Goal: Navigation & Orientation: Find specific page/section

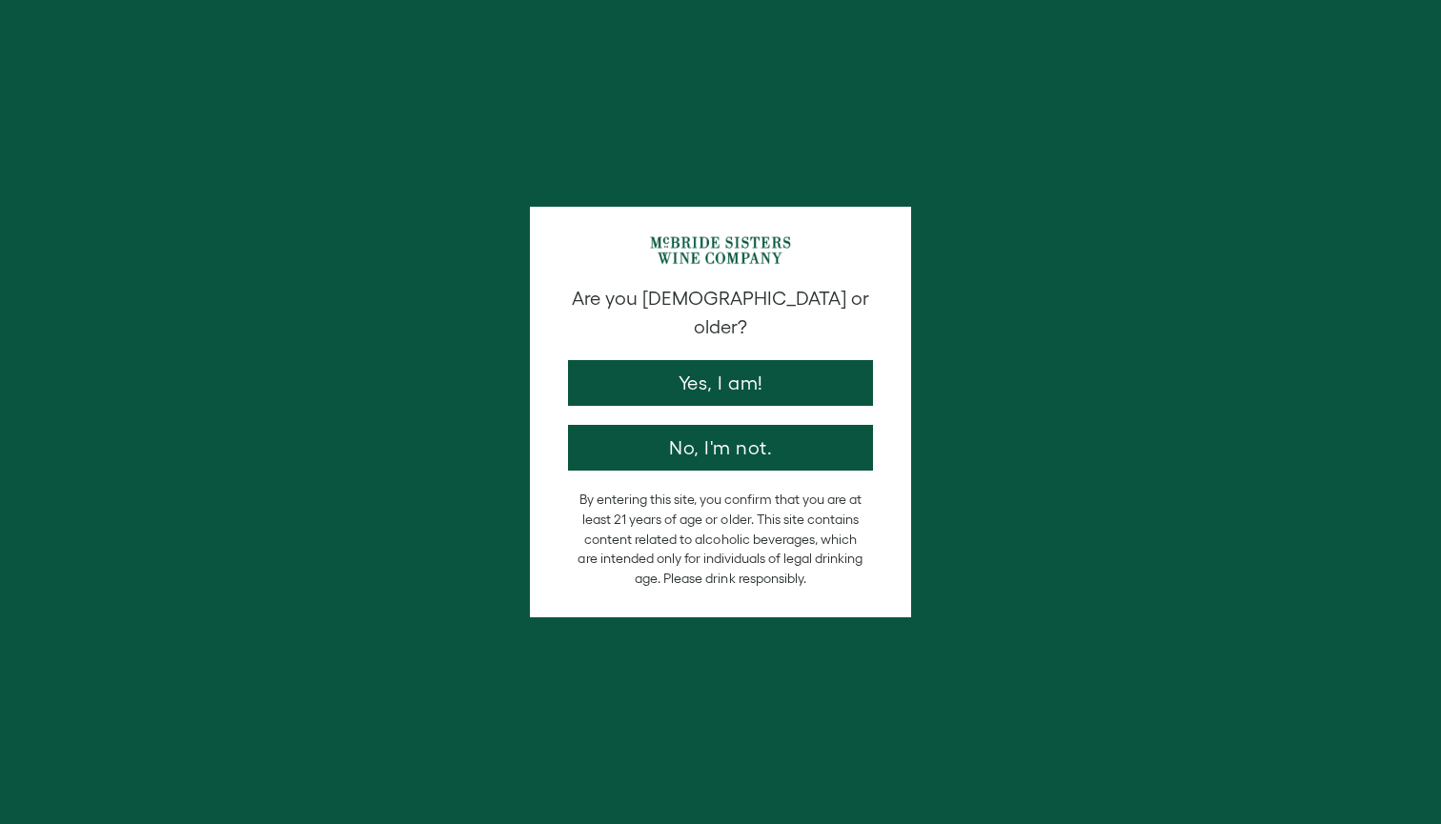
click at [658, 360] on button "Yes, I am!" at bounding box center [720, 383] width 305 height 46
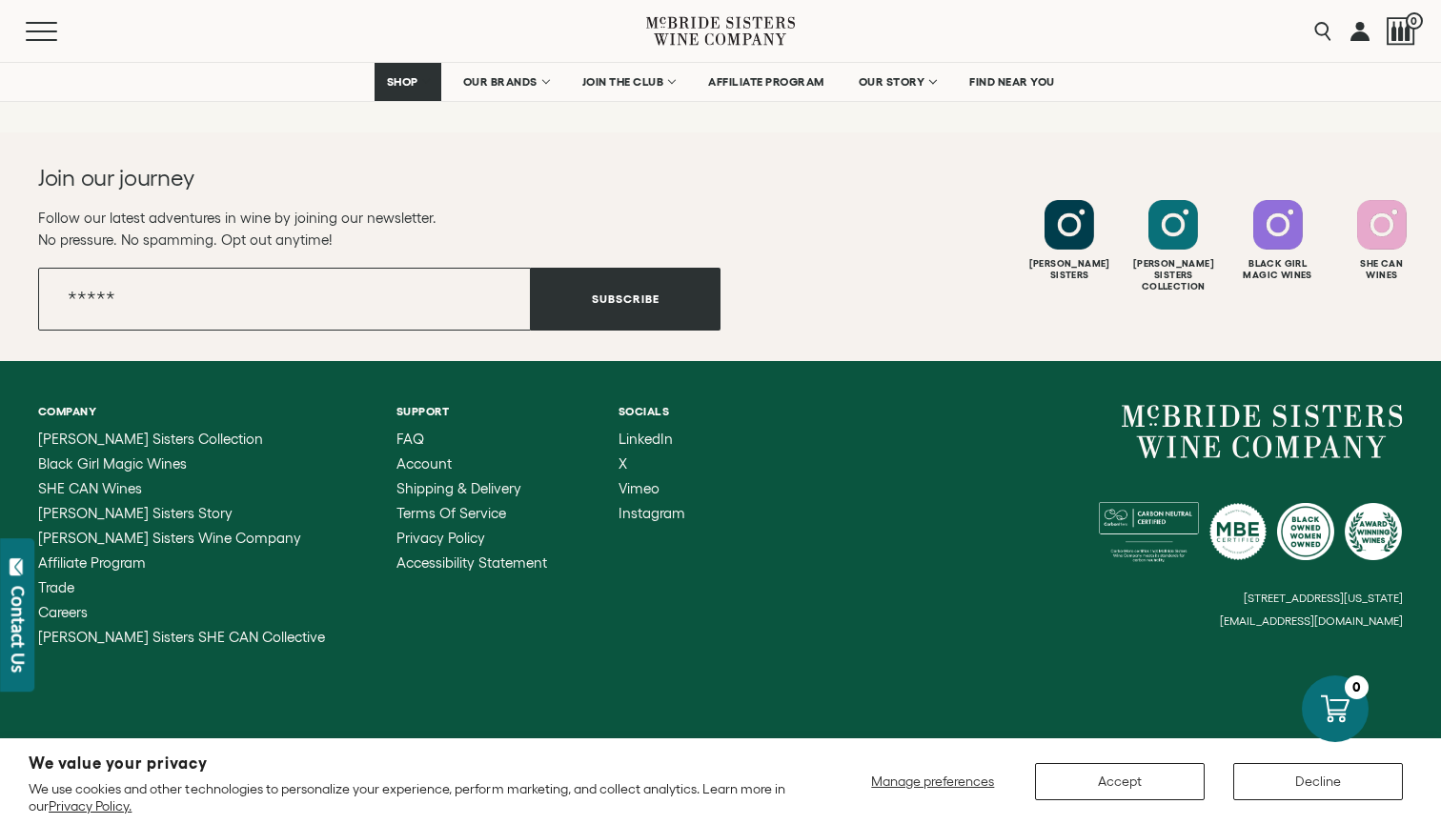
scroll to position [4036, 0]
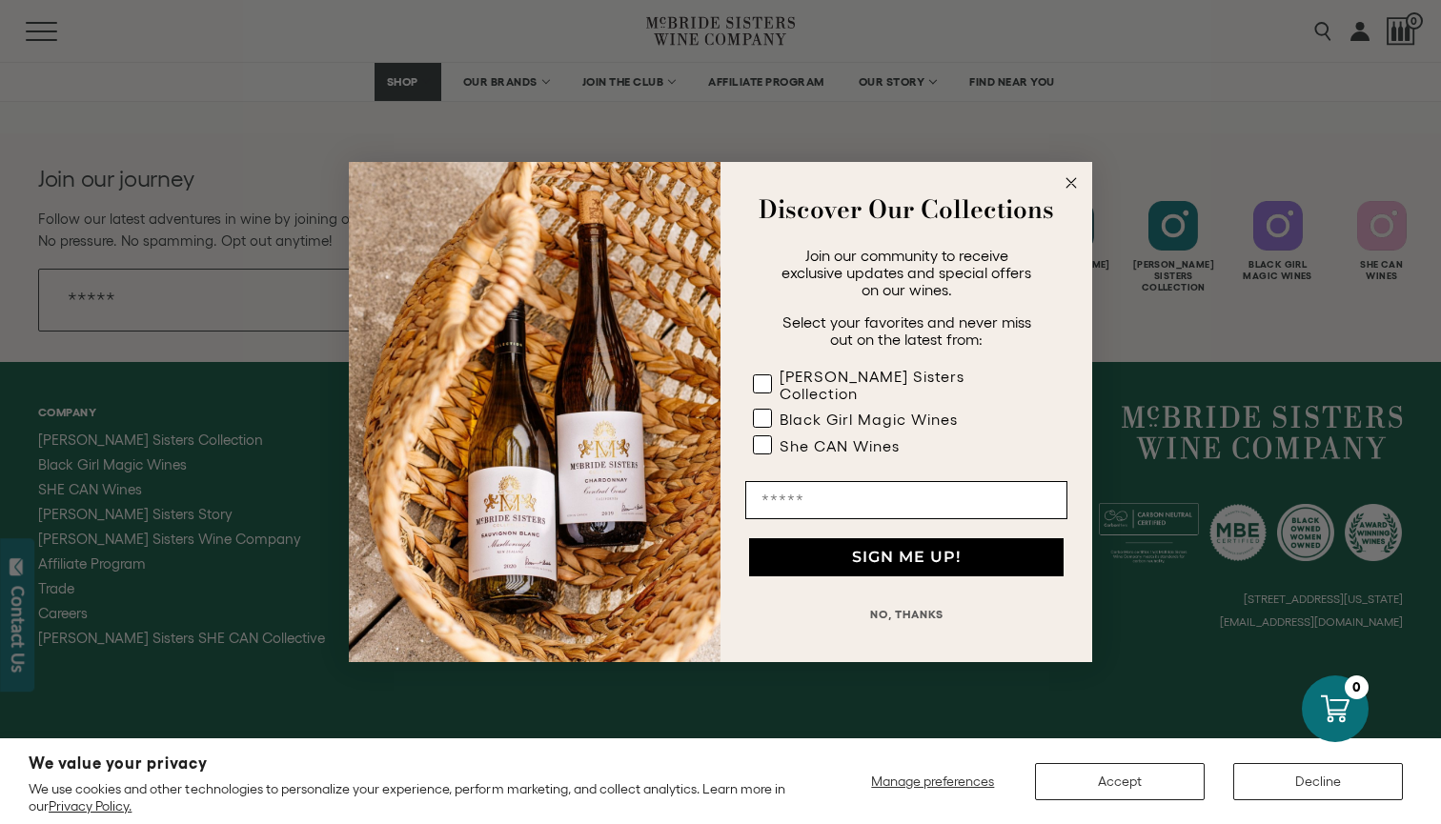
click at [1067, 187] on icon "Close dialog" at bounding box center [1071, 183] width 10 height 10
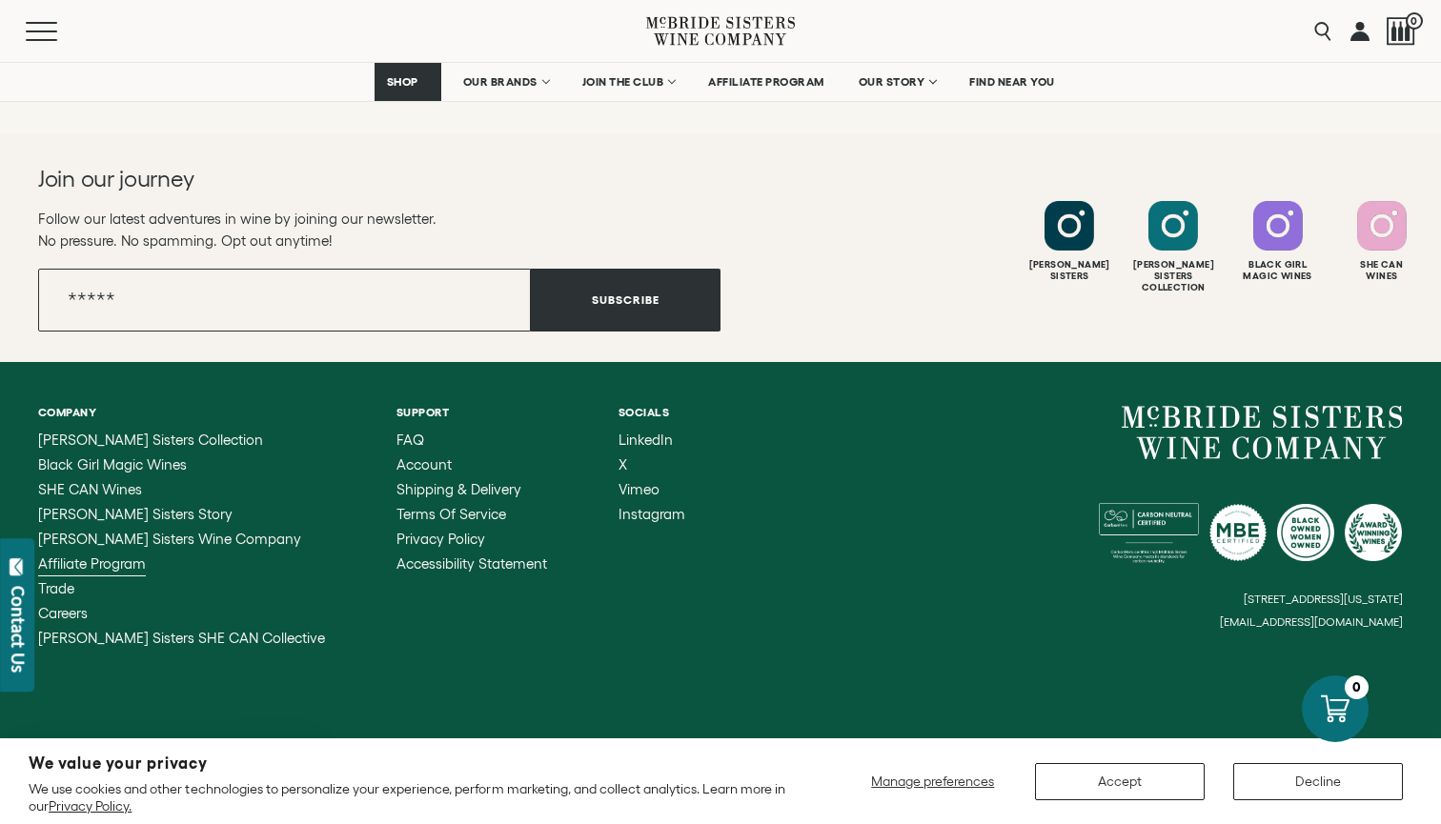
click at [84, 563] on span "Affiliate Program" at bounding box center [92, 564] width 108 height 16
click at [71, 608] on span "Careers" at bounding box center [63, 613] width 50 height 16
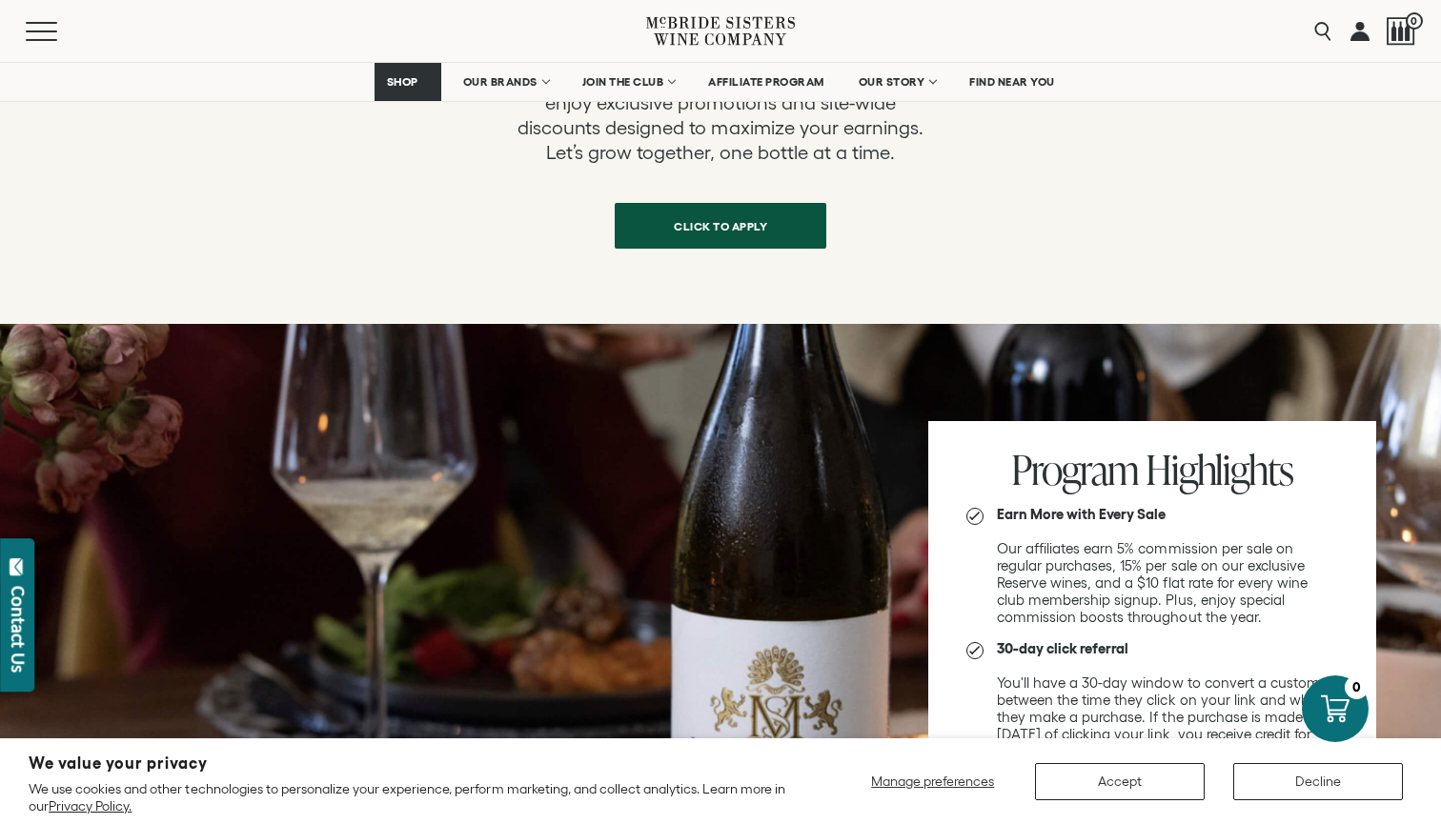
scroll to position [892, 0]
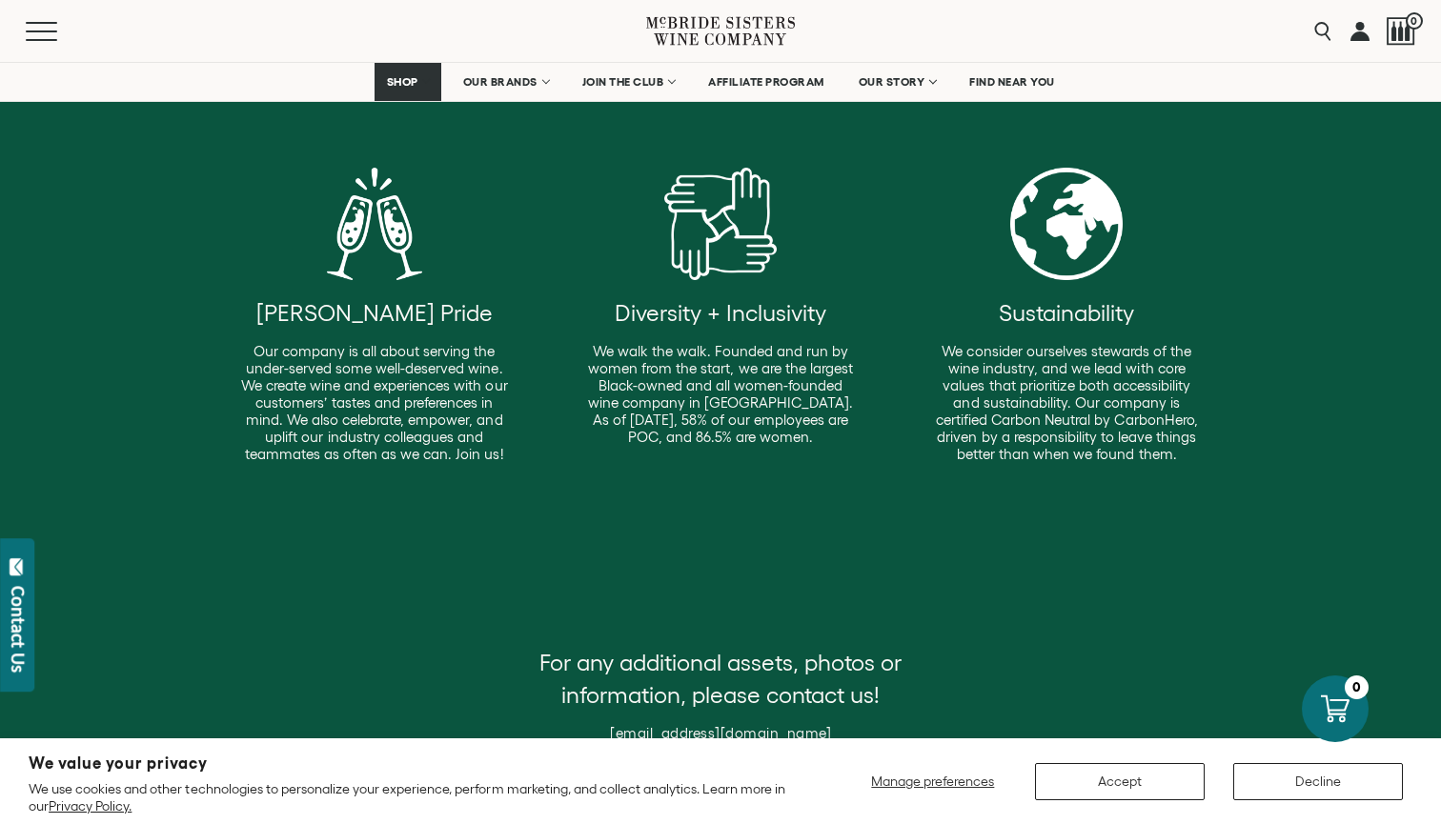
scroll to position [700, 0]
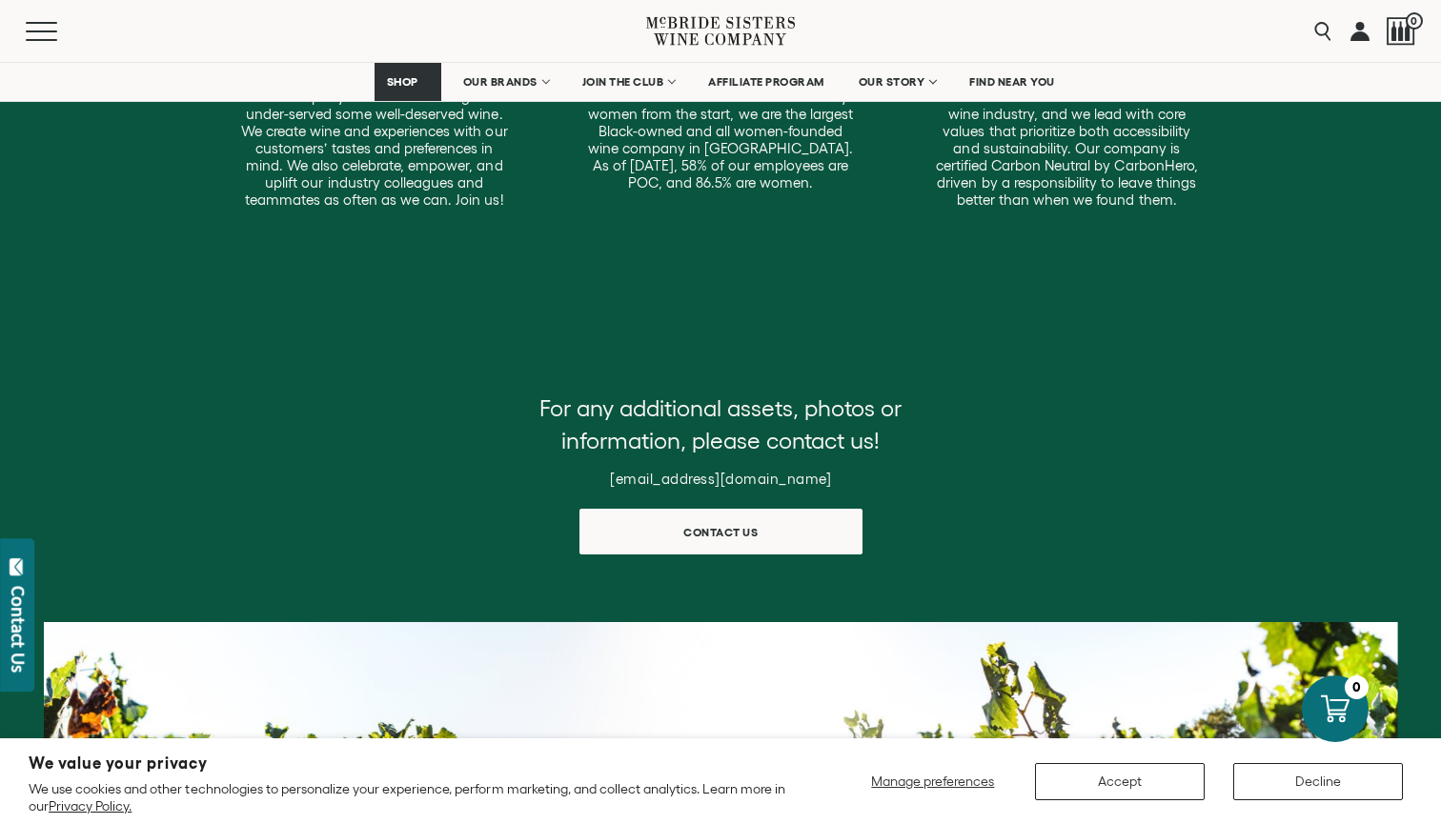
click at [1105, 777] on button "Accept" at bounding box center [1120, 781] width 170 height 37
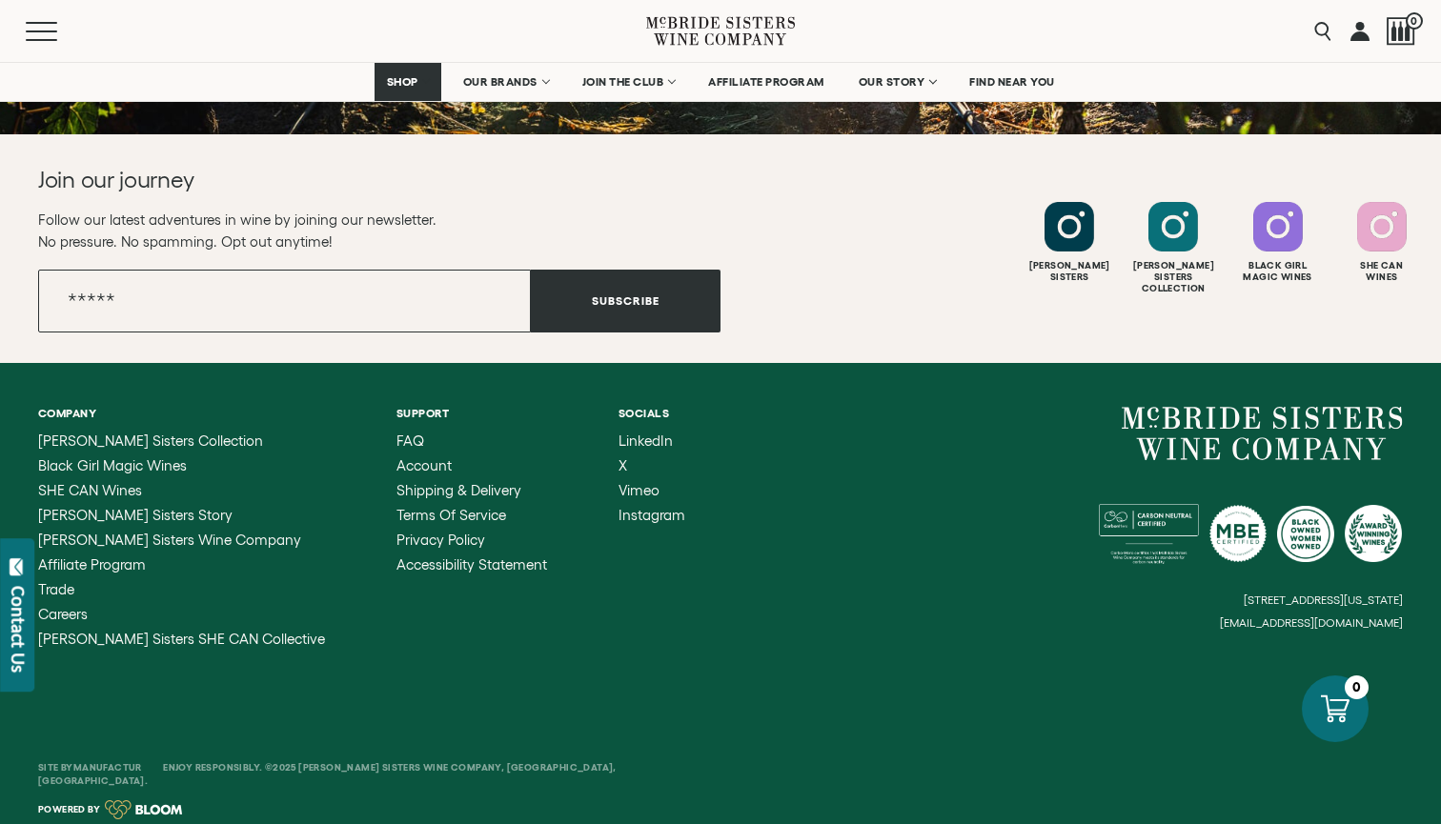
scroll to position [1912, 0]
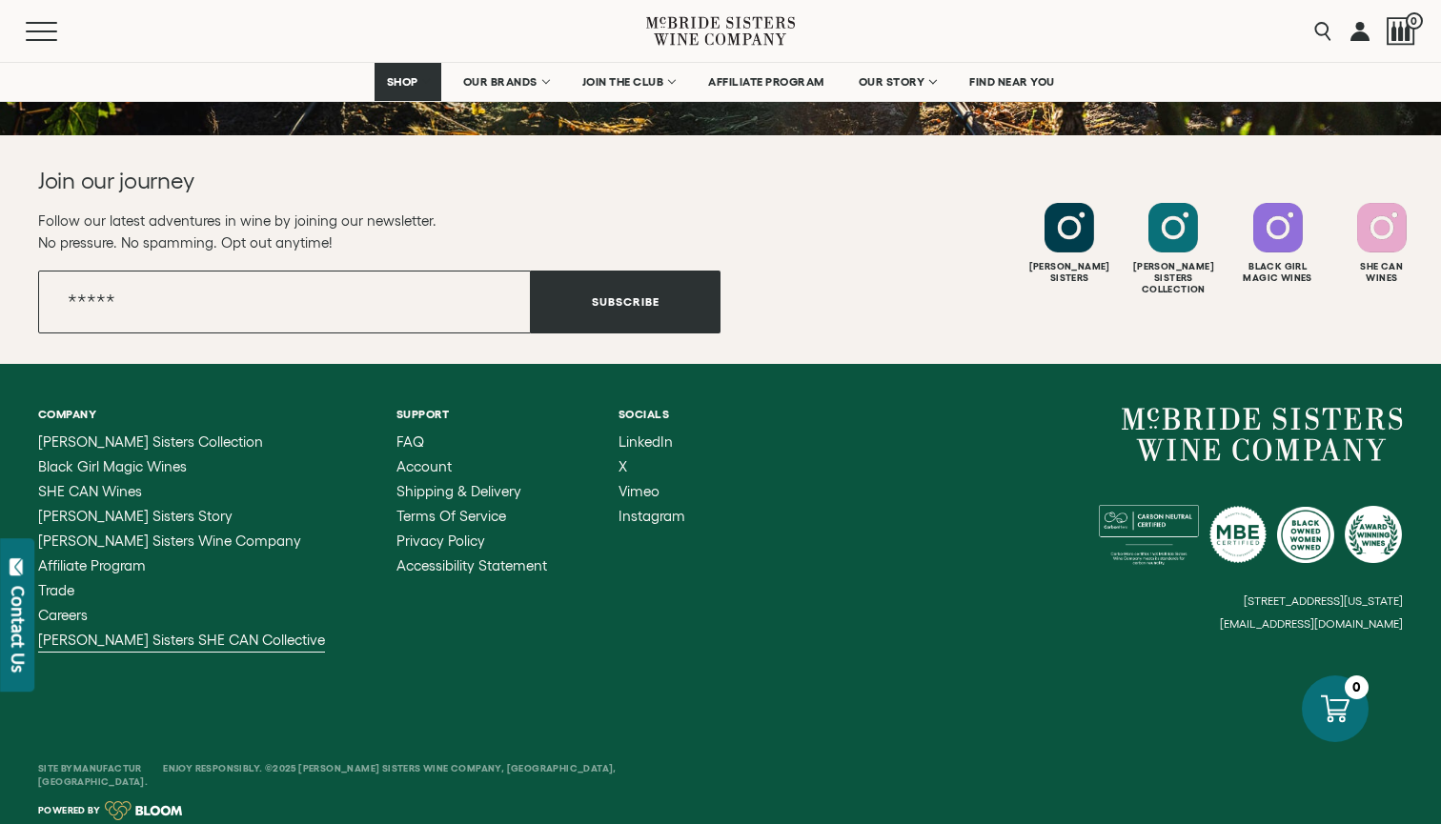
click at [253, 637] on span "[PERSON_NAME] Sisters SHE CAN Collective" at bounding box center [181, 640] width 287 height 16
